Goal: Information Seeking & Learning: Learn about a topic

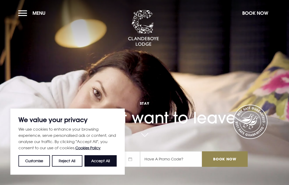
click at [107, 164] on button "Accept All" at bounding box center [100, 160] width 32 height 11
checkbox input "true"
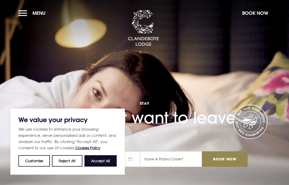
checkbox input "true"
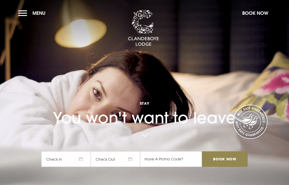
click at [24, 17] on button "Menu" at bounding box center [33, 13] width 30 height 11
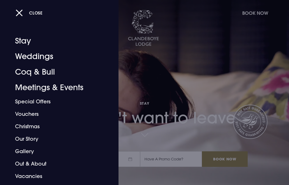
click at [47, 57] on link "Weddings" at bounding box center [55, 57] width 81 height 16
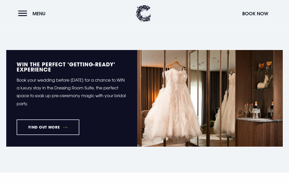
scroll to position [191, 0]
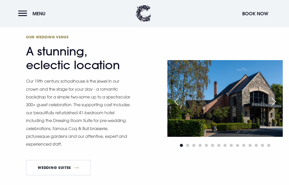
click at [274, 108] on div "Next slide" at bounding box center [273, 101] width 13 height 11
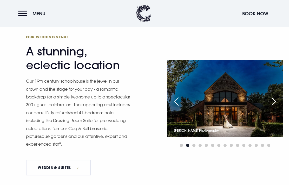
click at [273, 107] on div "Next slide" at bounding box center [273, 101] width 13 height 11
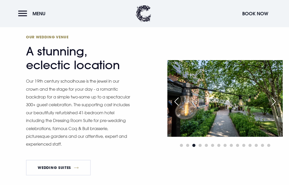
click at [274, 107] on div "Next slide" at bounding box center [273, 101] width 13 height 11
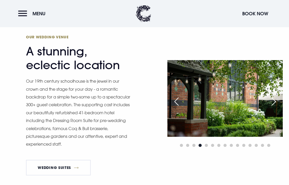
click at [275, 107] on div "Next slide" at bounding box center [273, 101] width 13 height 11
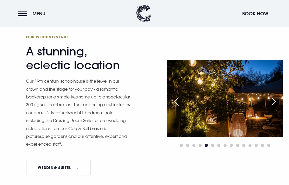
click at [275, 107] on div "Next slide" at bounding box center [273, 101] width 13 height 11
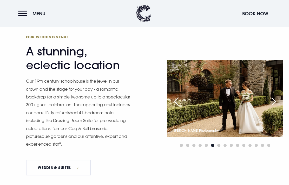
click at [276, 107] on div "Next slide" at bounding box center [273, 101] width 13 height 11
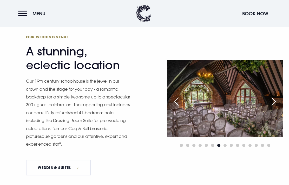
click at [276, 107] on div "Next slide" at bounding box center [273, 101] width 13 height 11
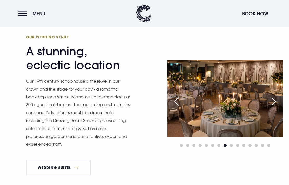
click at [273, 107] on div "Next slide" at bounding box center [273, 101] width 13 height 11
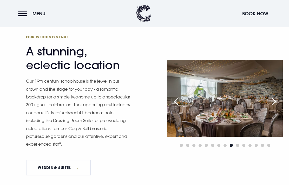
click at [273, 107] on div "Next slide" at bounding box center [273, 101] width 13 height 11
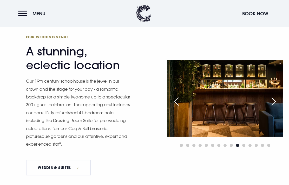
click at [273, 107] on div "Next slide" at bounding box center [273, 101] width 13 height 11
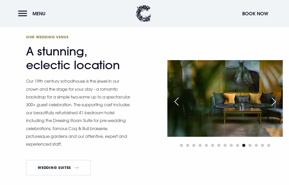
click at [272, 107] on div "Next slide" at bounding box center [273, 101] width 13 height 11
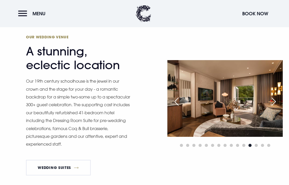
click at [276, 107] on div "Next slide" at bounding box center [273, 101] width 13 height 11
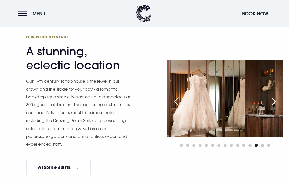
click at [275, 107] on div "Next slide" at bounding box center [273, 101] width 13 height 11
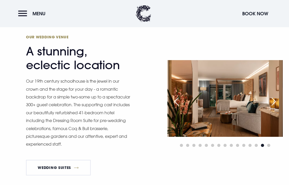
click at [275, 107] on div "Next slide" at bounding box center [273, 101] width 13 height 11
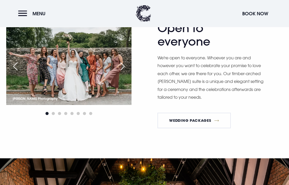
scroll to position [560, 0]
click at [197, 128] on link "Wedding Packages" at bounding box center [193, 121] width 73 height 16
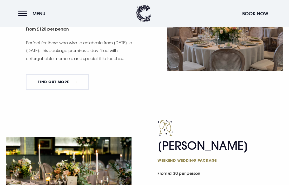
scroll to position [350, 0]
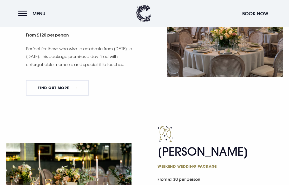
click at [64, 88] on link "FIND OUT MORE" at bounding box center [57, 88] width 63 height 16
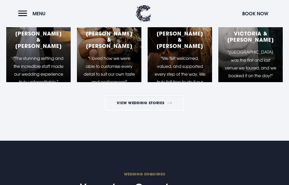
scroll to position [929, 0]
click at [158, 111] on link "View Wedding Stories" at bounding box center [144, 103] width 79 height 16
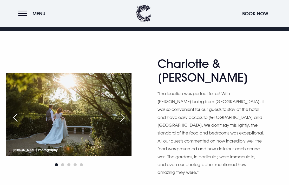
scroll to position [239, 0]
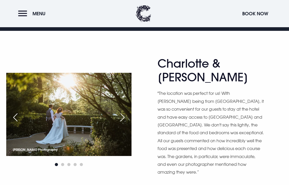
click at [121, 112] on div "Next slide" at bounding box center [122, 117] width 13 height 11
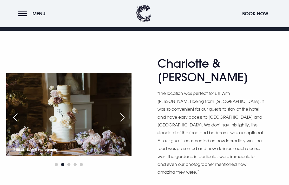
click at [124, 112] on div "Next slide" at bounding box center [122, 117] width 13 height 11
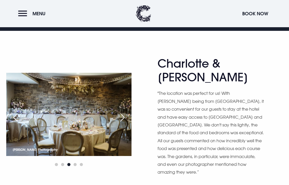
click at [121, 112] on div "Next slide" at bounding box center [122, 117] width 13 height 11
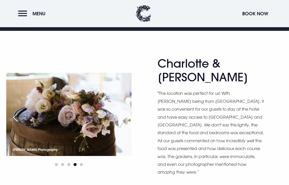
click at [121, 112] on div "Next slide" at bounding box center [122, 117] width 13 height 11
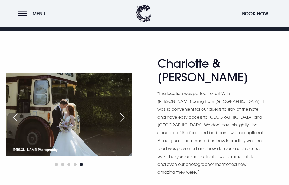
click at [120, 112] on div "Next slide" at bounding box center [122, 117] width 13 height 11
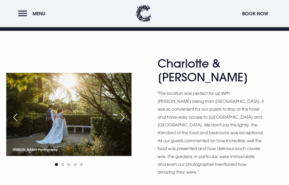
click at [122, 112] on div "Next slide" at bounding box center [122, 117] width 13 height 11
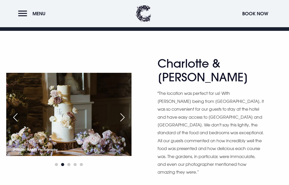
click at [120, 112] on div "Next slide" at bounding box center [122, 117] width 13 height 11
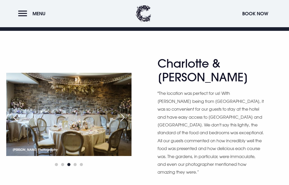
click at [120, 112] on div "Next slide" at bounding box center [122, 117] width 13 height 11
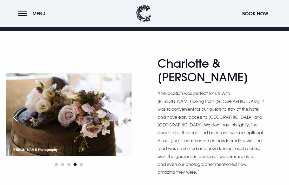
click at [118, 112] on div "Next slide" at bounding box center [122, 117] width 13 height 11
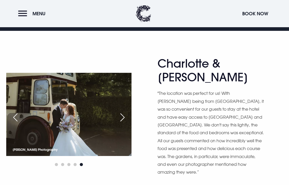
click at [119, 112] on div "Next slide" at bounding box center [122, 117] width 13 height 11
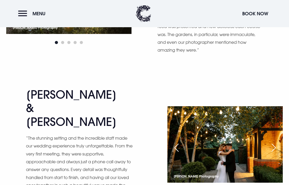
scroll to position [370, 0]
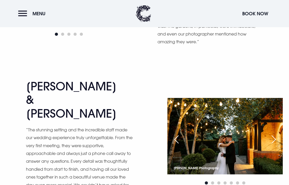
click at [272, 134] on div "Next slide" at bounding box center [273, 139] width 13 height 11
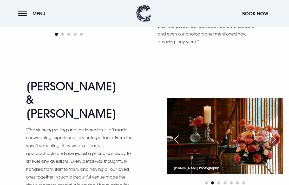
click at [272, 134] on div "Next slide" at bounding box center [273, 139] width 13 height 11
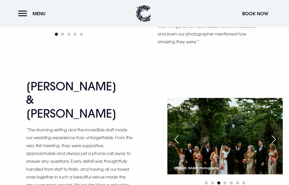
click at [272, 134] on div "Next slide" at bounding box center [273, 139] width 13 height 11
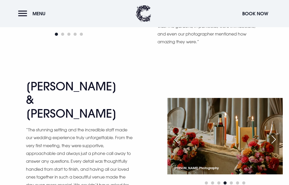
click at [271, 134] on div "Next slide" at bounding box center [273, 139] width 13 height 11
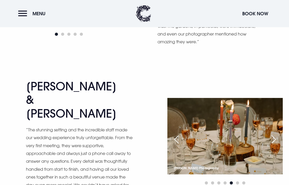
click at [271, 134] on div "Next slide" at bounding box center [273, 139] width 13 height 11
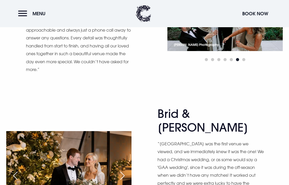
scroll to position [494, 0]
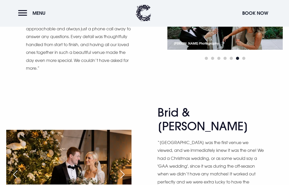
click at [121, 169] on div "Next slide" at bounding box center [122, 174] width 13 height 11
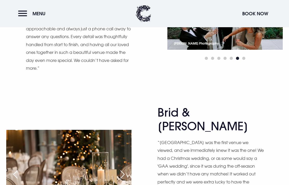
click at [123, 169] on div "Next slide" at bounding box center [122, 174] width 13 height 11
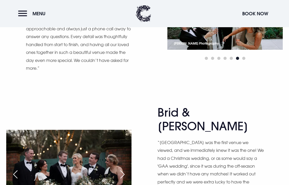
click at [122, 169] on div "Next slide" at bounding box center [122, 174] width 13 height 11
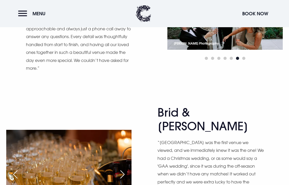
click at [120, 169] on div "Next slide" at bounding box center [122, 174] width 13 height 11
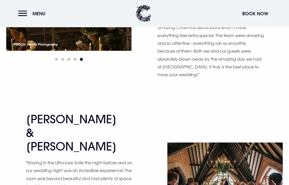
scroll to position [657, 0]
click at [274, 179] on div "Next slide" at bounding box center [273, 184] width 13 height 11
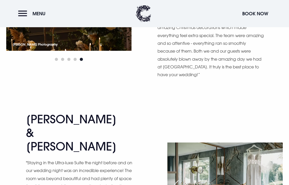
click at [273, 179] on div "Next slide" at bounding box center [273, 184] width 13 height 11
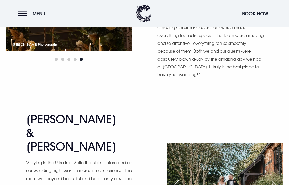
click at [272, 179] on div "Next slide" at bounding box center [273, 184] width 13 height 11
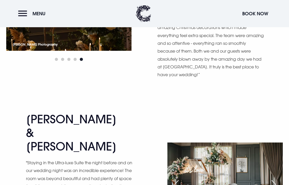
click at [273, 179] on div "Next slide" at bounding box center [273, 184] width 13 height 11
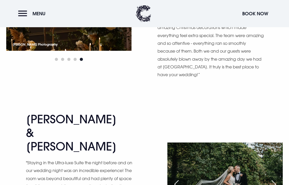
click at [272, 179] on div "Next slide" at bounding box center [273, 184] width 13 height 11
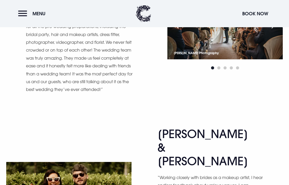
scroll to position [819, 0]
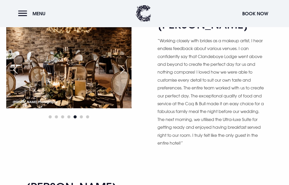
scroll to position [954, 0]
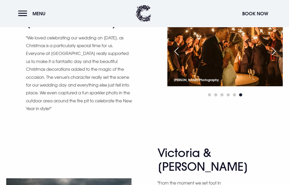
scroll to position [1148, 0]
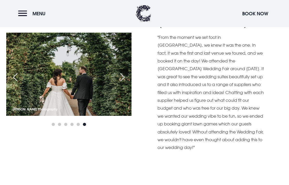
scroll to position [1294, 0]
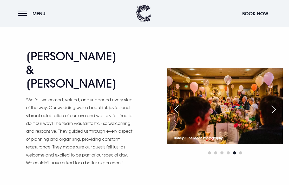
scroll to position [1429, 0]
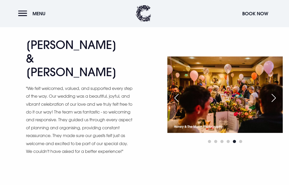
scroll to position [1441, 0]
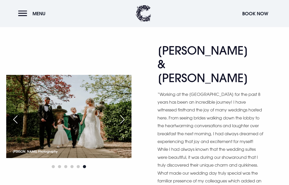
scroll to position [1588, 0]
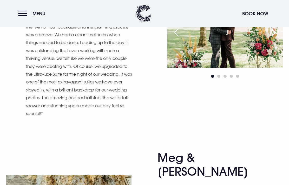
scroll to position [2226, 0]
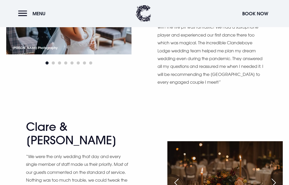
scroll to position [3137, 0]
